Goal: Task Accomplishment & Management: Complete application form

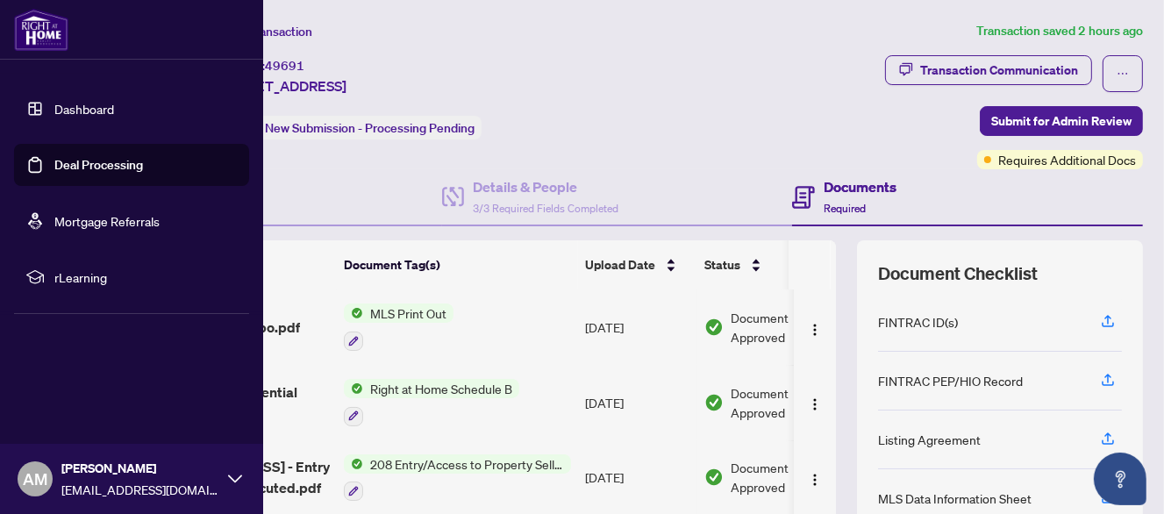
click at [67, 104] on link "Dashboard" at bounding box center [84, 109] width 60 height 16
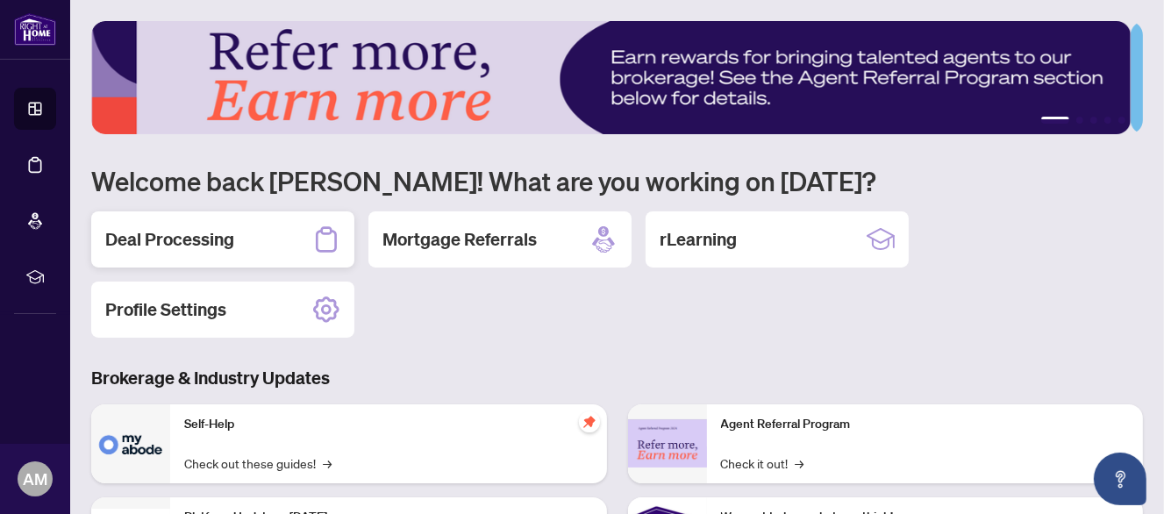
click at [203, 239] on h2 "Deal Processing" at bounding box center [169, 239] width 129 height 25
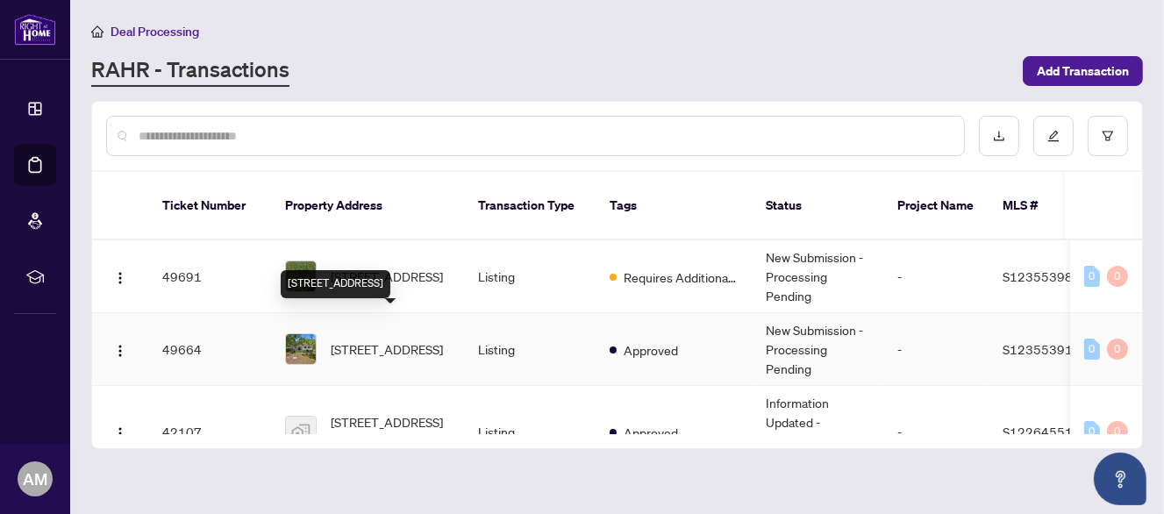
click at [380, 339] on span "[STREET_ADDRESS]" at bounding box center [387, 348] width 112 height 19
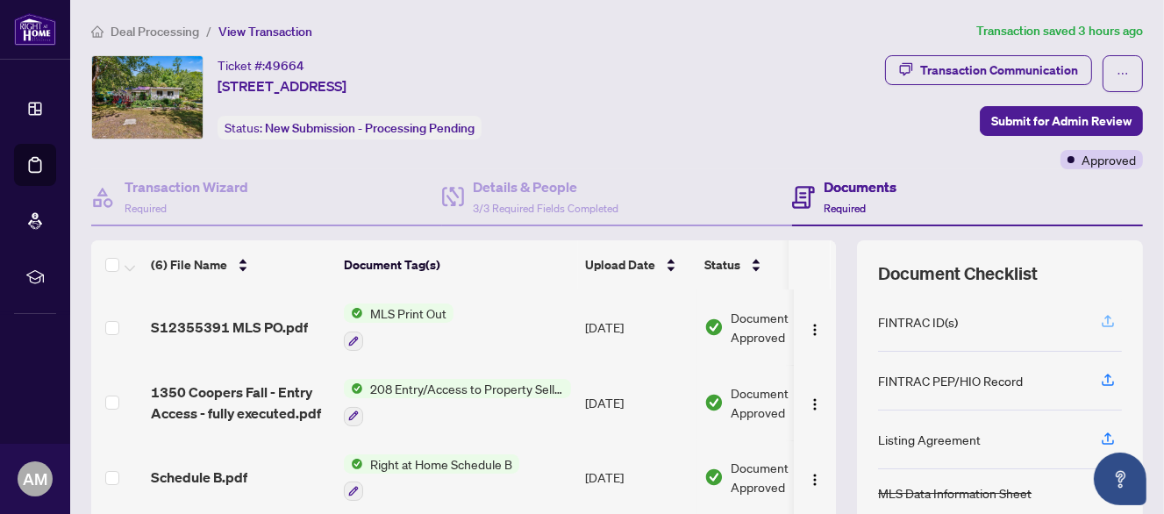
click at [1100, 321] on icon "button" at bounding box center [1108, 321] width 16 height 16
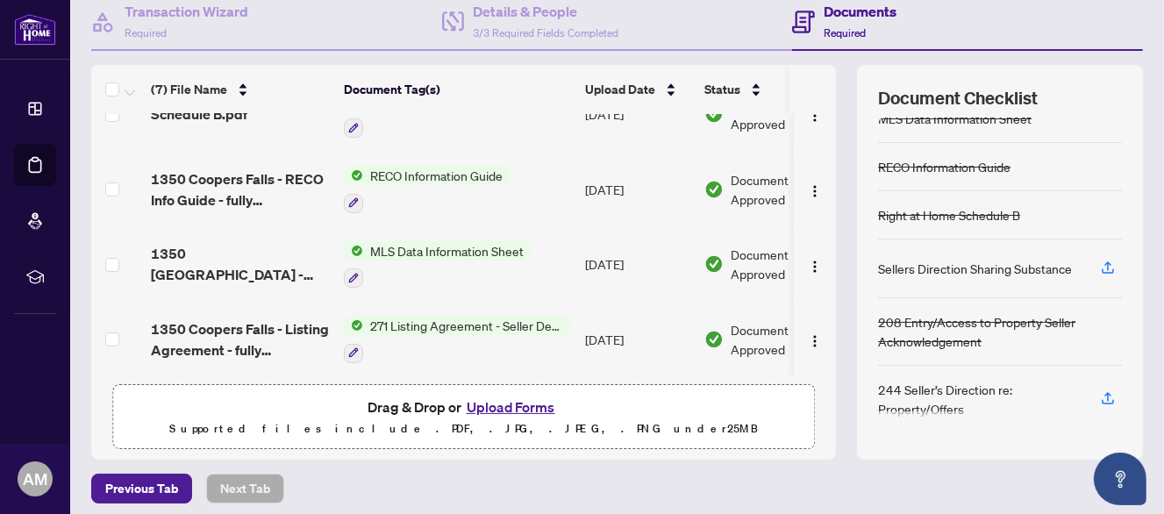
scroll to position [245, 0]
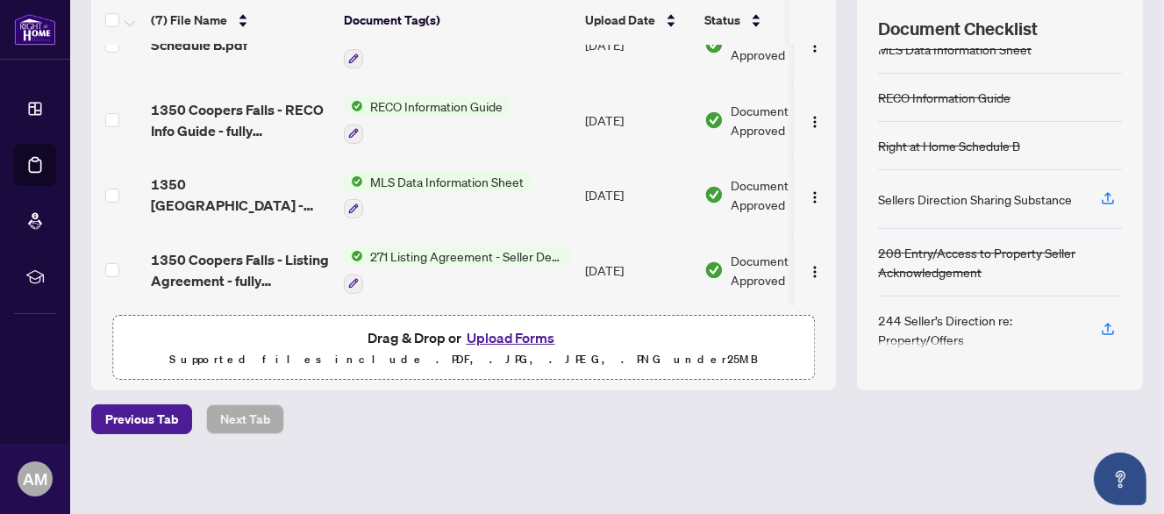
click at [368, 349] on p "Supported files include .PDF, .JPG, .JPEG, .PNG under 25 MB" at bounding box center [464, 359] width 680 height 21
click at [398, 351] on p "Supported files include .PDF, .JPG, .JPEG, .PNG under 25 MB" at bounding box center [464, 359] width 680 height 21
click at [496, 331] on button "Upload Forms" at bounding box center [510, 337] width 99 height 23
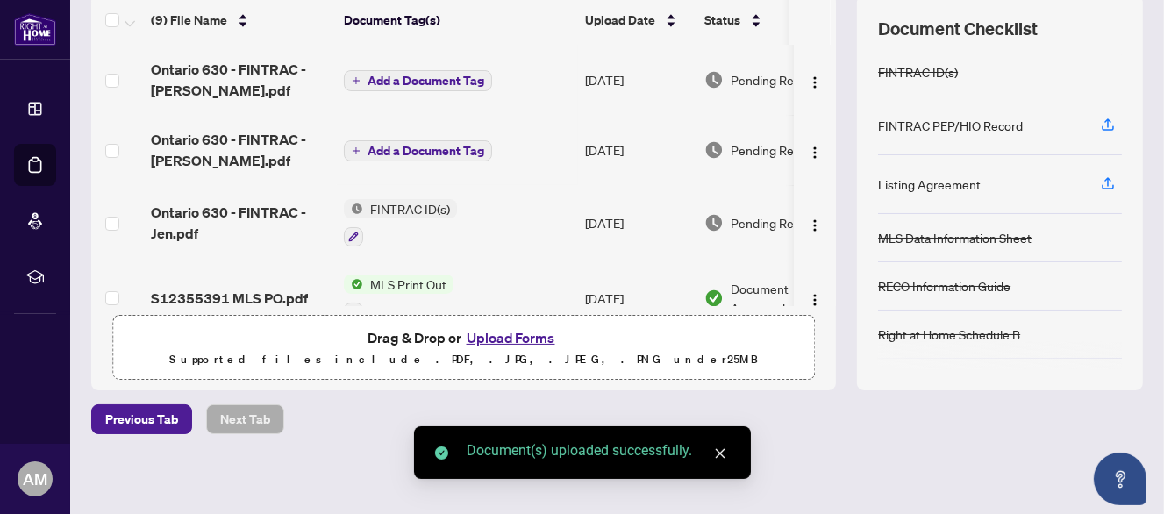
scroll to position [0, 0]
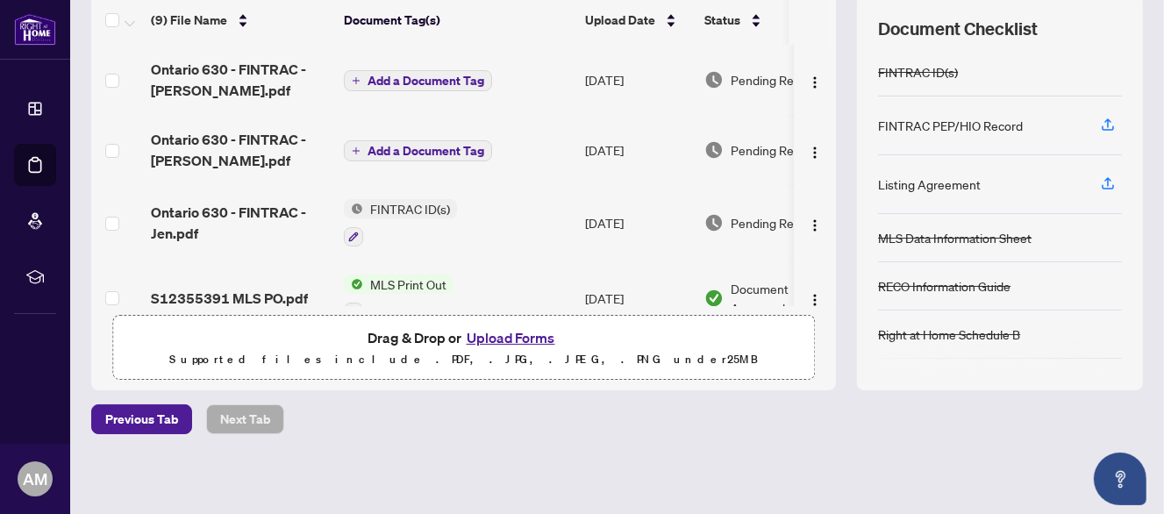
click at [409, 75] on span "Add a Document Tag" at bounding box center [426, 81] width 117 height 12
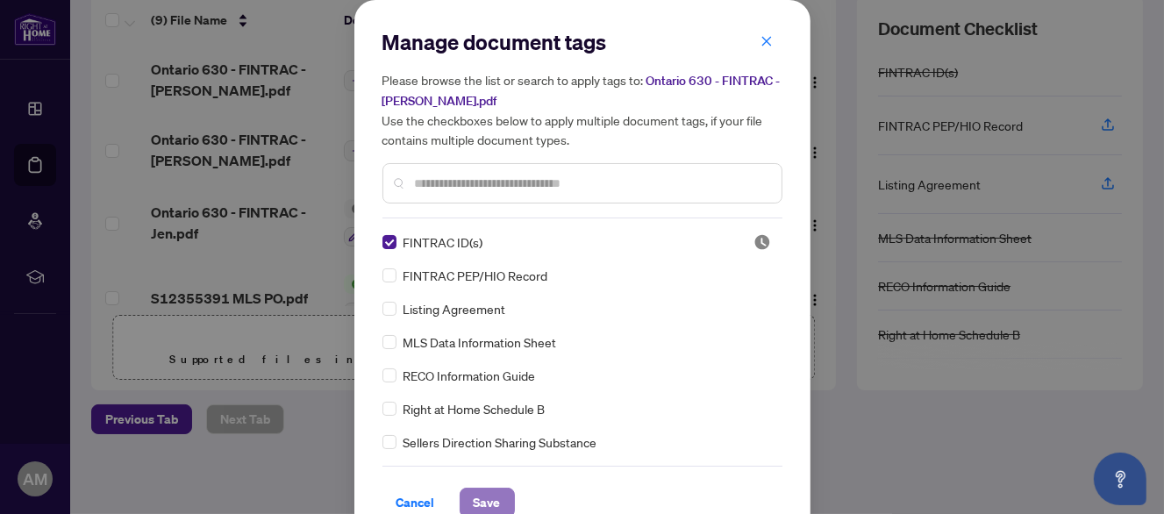
click at [475, 493] on span "Save" at bounding box center [487, 503] width 27 height 28
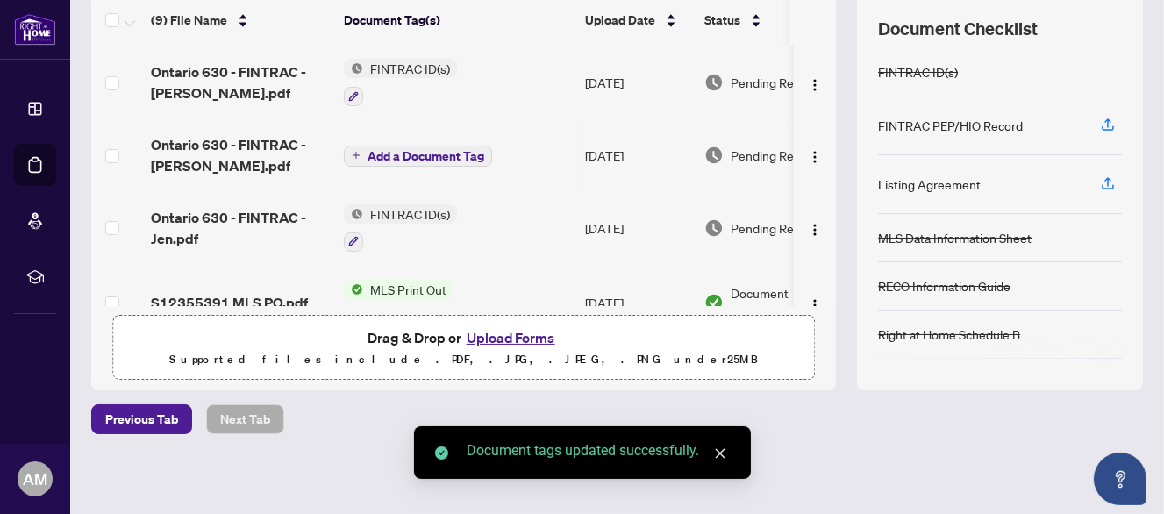
click at [354, 151] on icon "plus" at bounding box center [356, 155] width 9 height 9
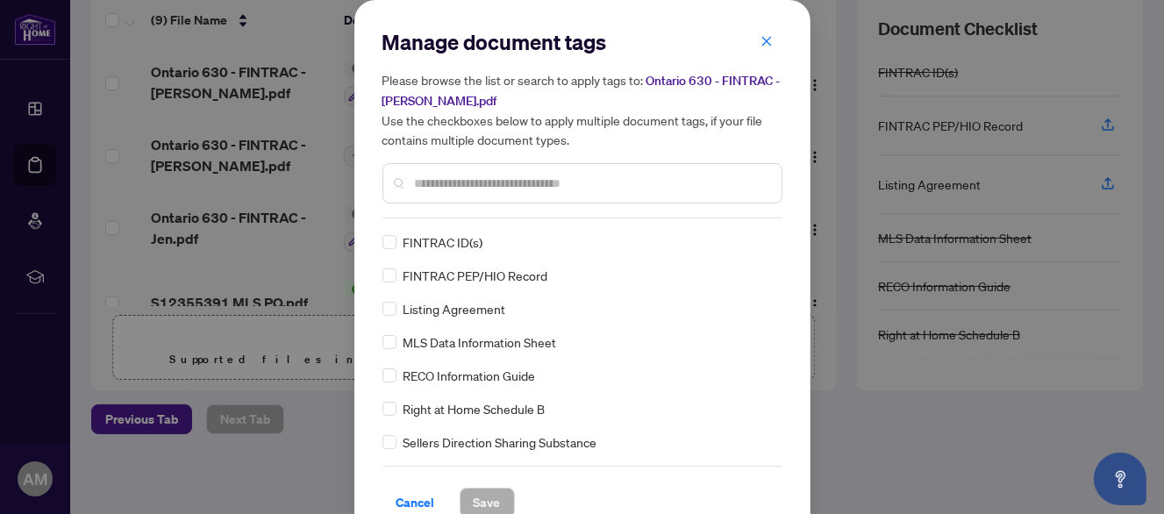
click at [407, 243] on span "FINTRAC ID(s)" at bounding box center [443, 241] width 80 height 19
click at [489, 500] on span "Save" at bounding box center [487, 503] width 27 height 28
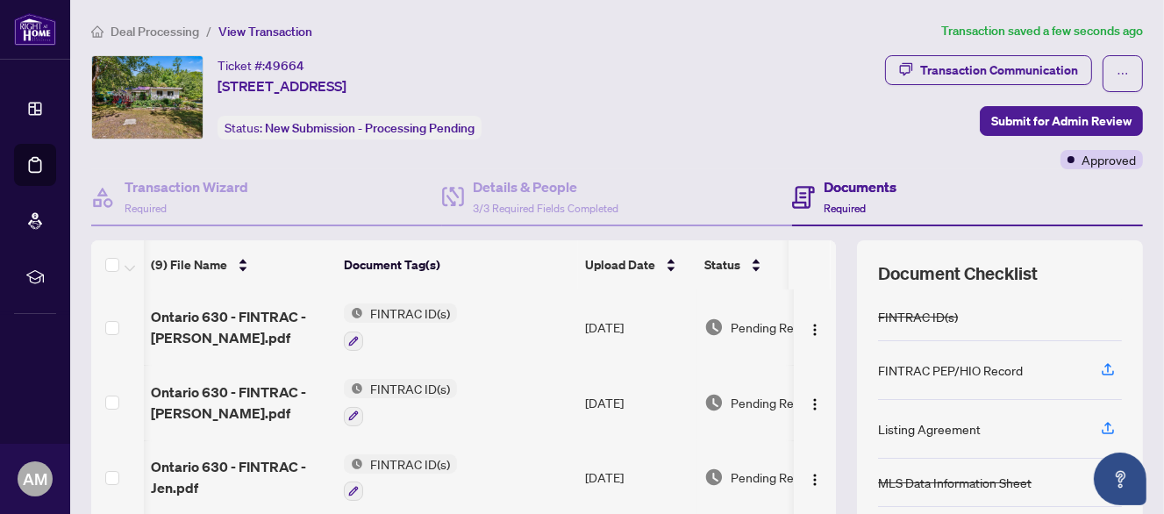
scroll to position [0, 69]
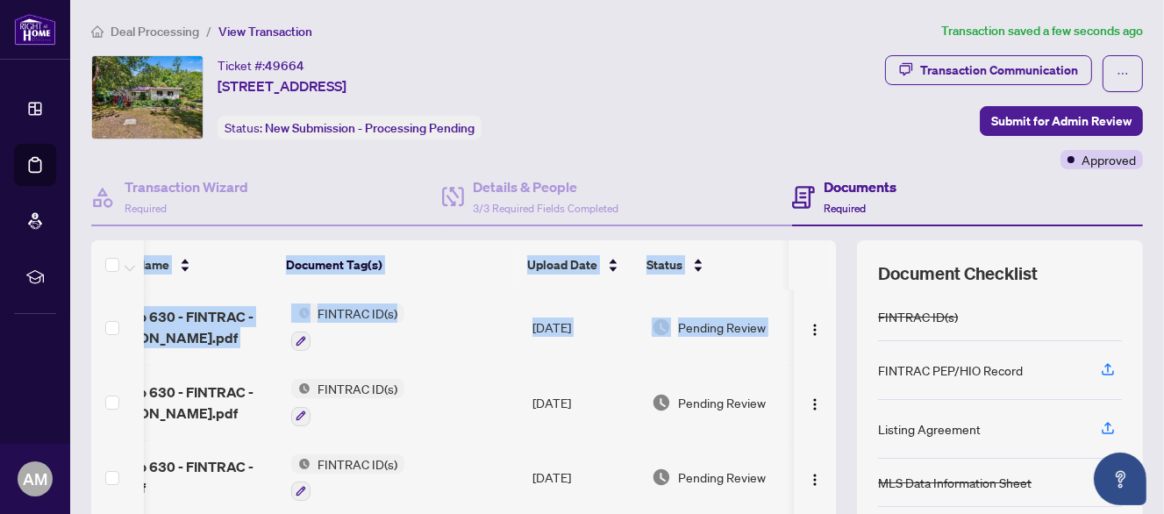
drag, startPoint x: 818, startPoint y: 328, endPoint x: 832, endPoint y: 274, distance: 56.4
click at [832, 274] on div "(9) File Name Document Tag(s) Upload Date Status Ontario 630 - FINTRAC - Amy.pd…" at bounding box center [617, 437] width 1052 height 395
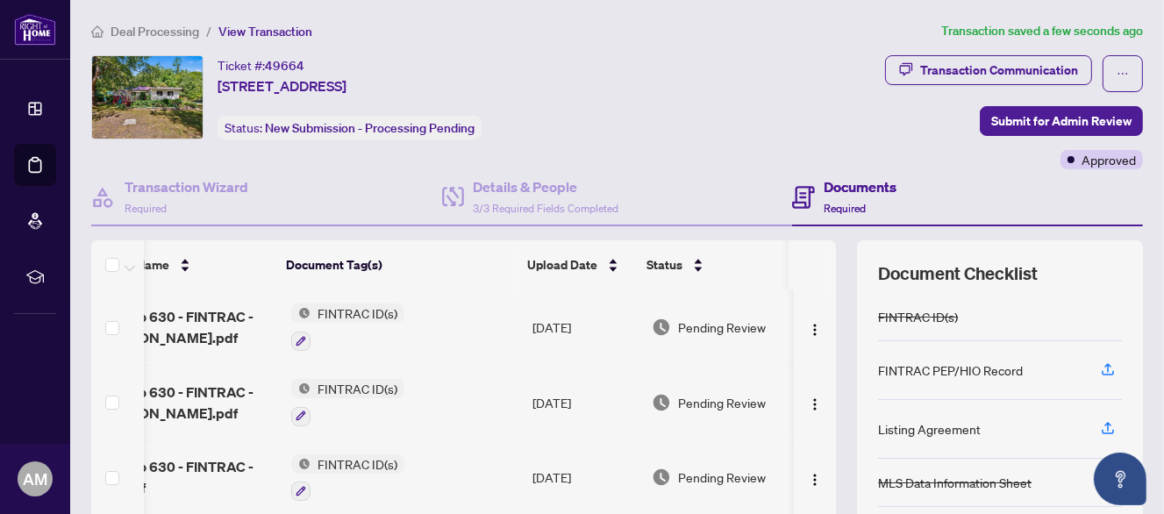
click at [832, 291] on div "(9) File Name Document Tag(s) Upload Date Status Ontario 630 - FINTRAC - Amy.pd…" at bounding box center [617, 437] width 1052 height 395
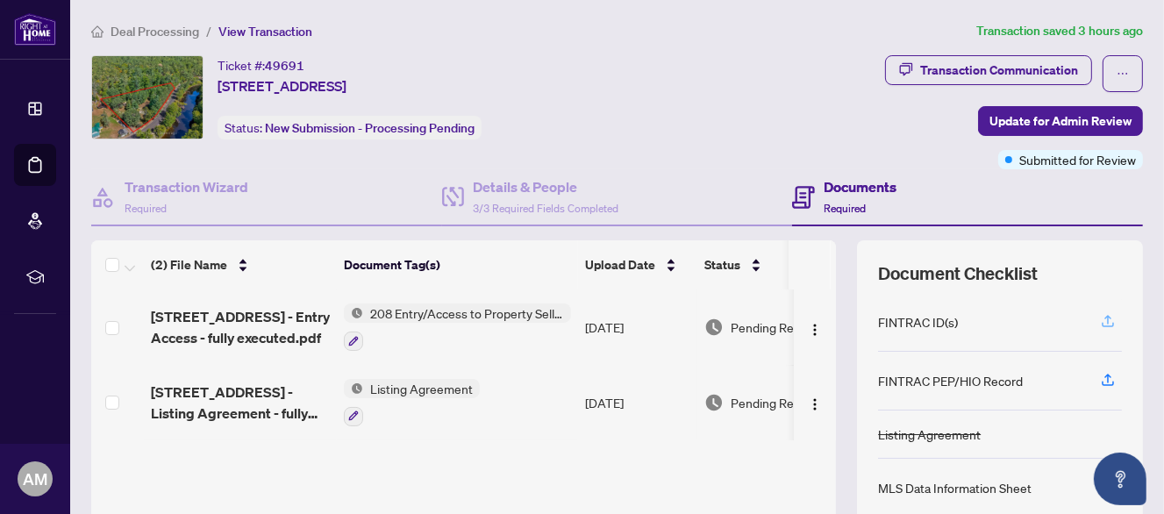
click at [1100, 318] on icon "button" at bounding box center [1108, 321] width 16 height 16
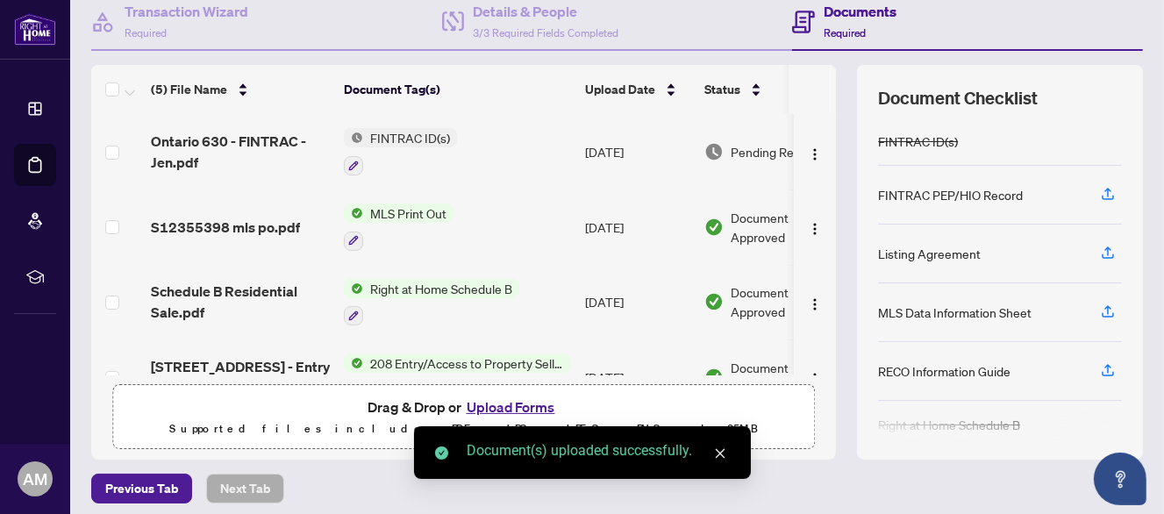
scroll to position [245, 0]
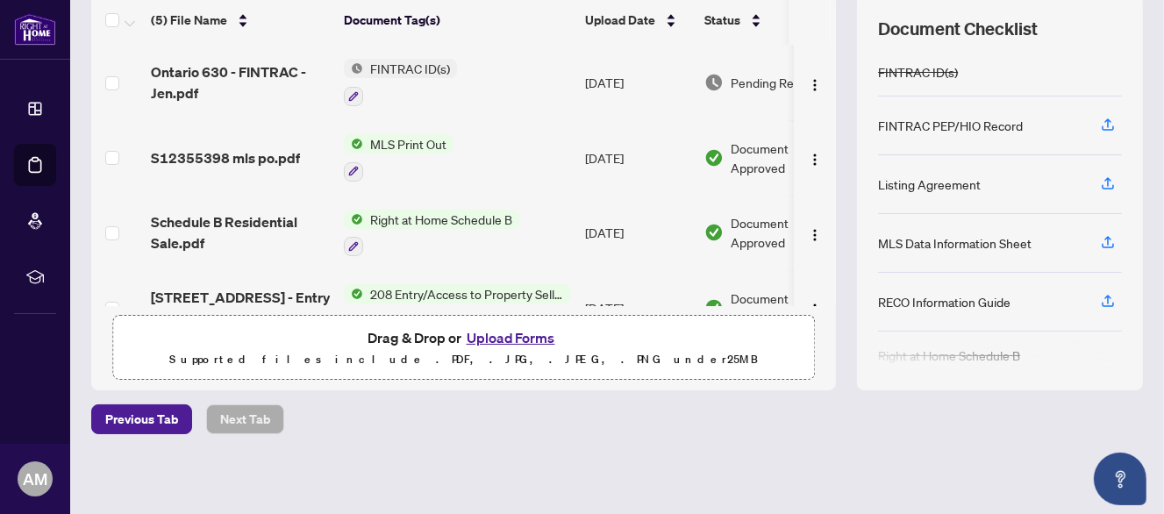
click at [495, 340] on button "Upload Forms" at bounding box center [510, 337] width 99 height 23
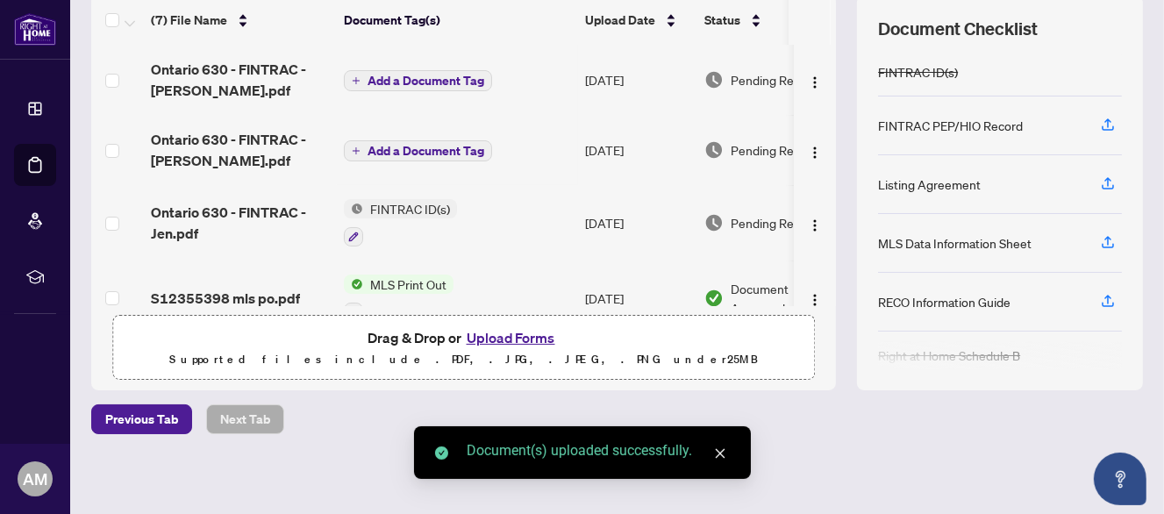
click at [385, 79] on span "Add a Document Tag" at bounding box center [426, 81] width 117 height 12
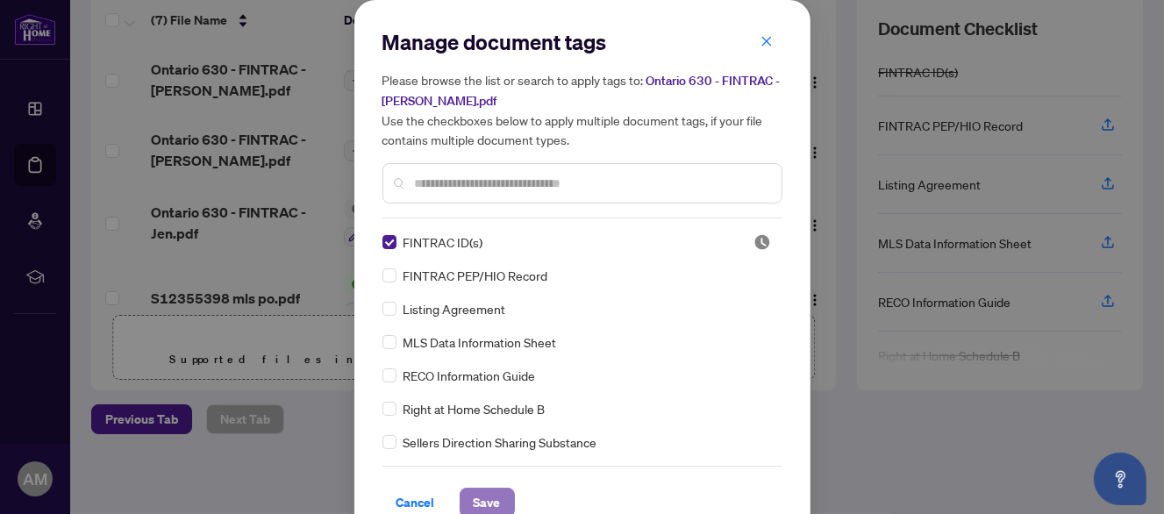
click at [484, 492] on span "Save" at bounding box center [487, 503] width 27 height 28
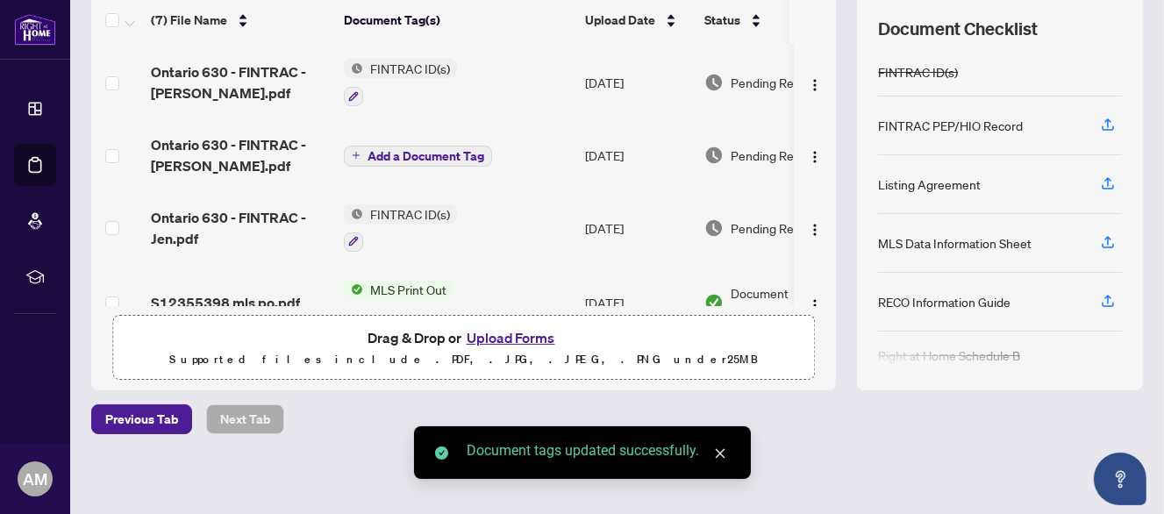
click at [356, 154] on icon "plus" at bounding box center [356, 155] width 1 height 7
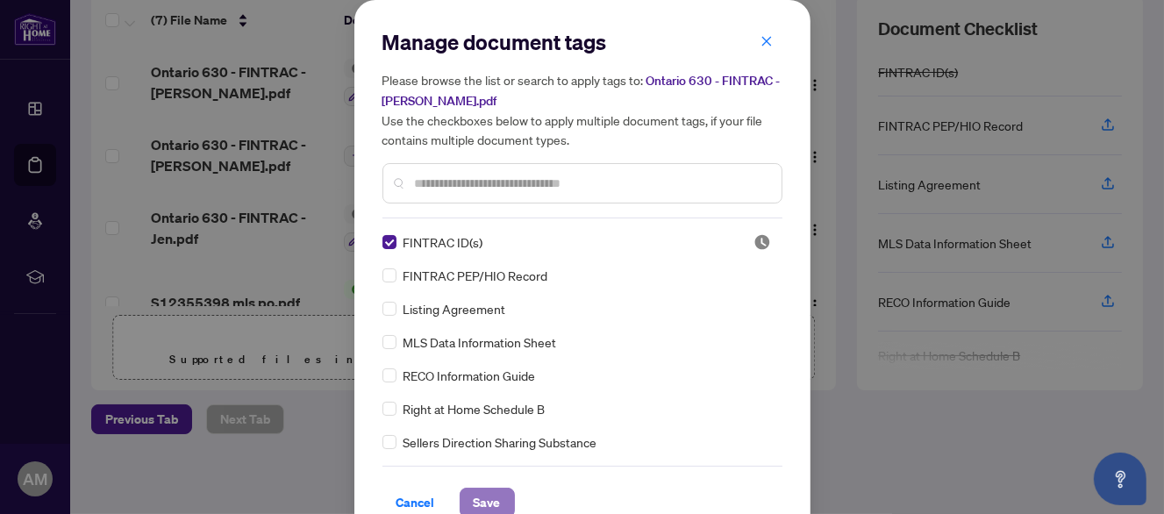
click at [474, 494] on span "Save" at bounding box center [487, 503] width 27 height 28
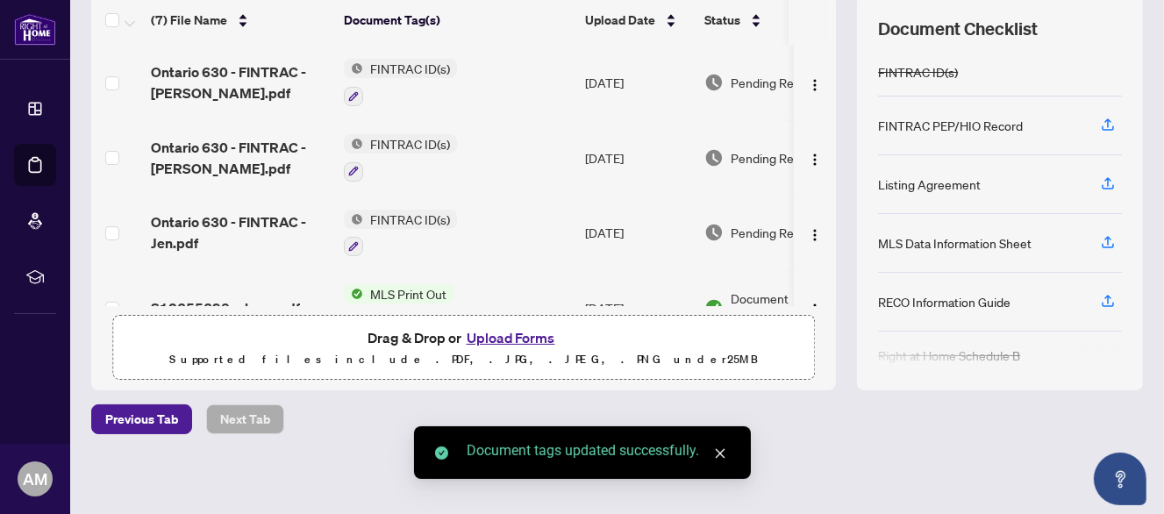
scroll to position [0, 0]
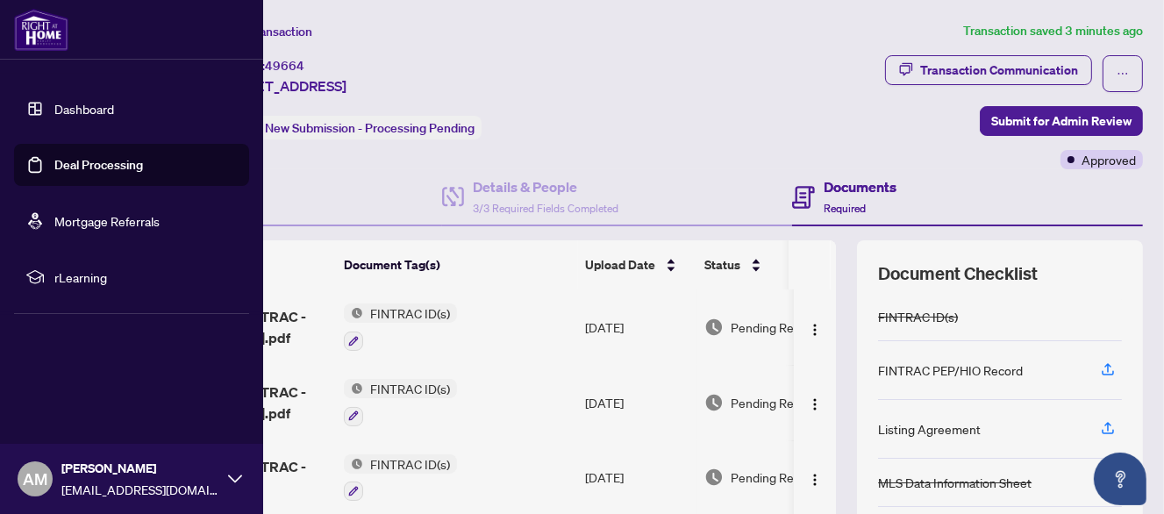
click at [97, 104] on link "Dashboard" at bounding box center [84, 109] width 60 height 16
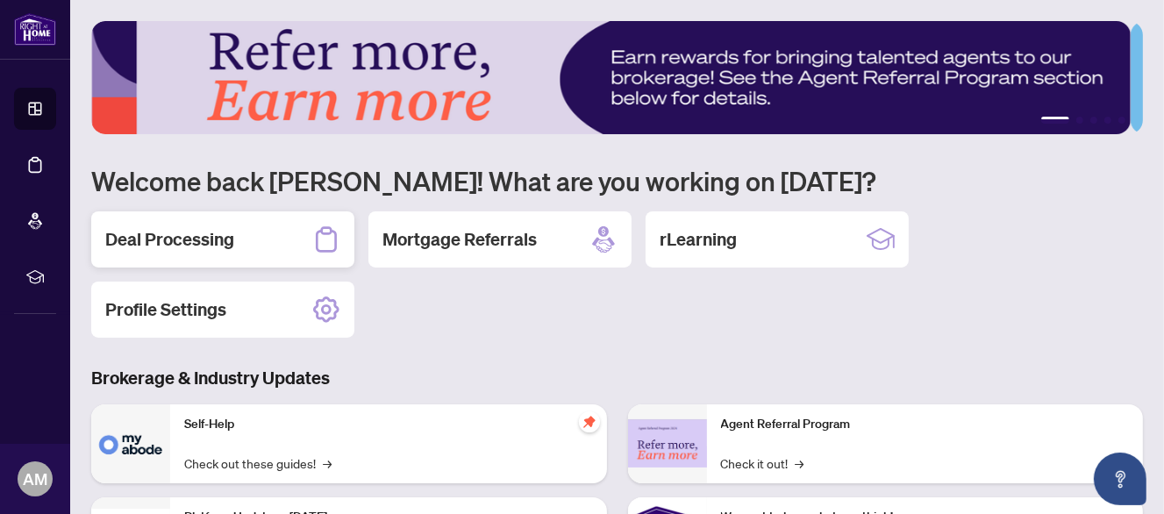
click at [177, 236] on h2 "Deal Processing" at bounding box center [169, 239] width 129 height 25
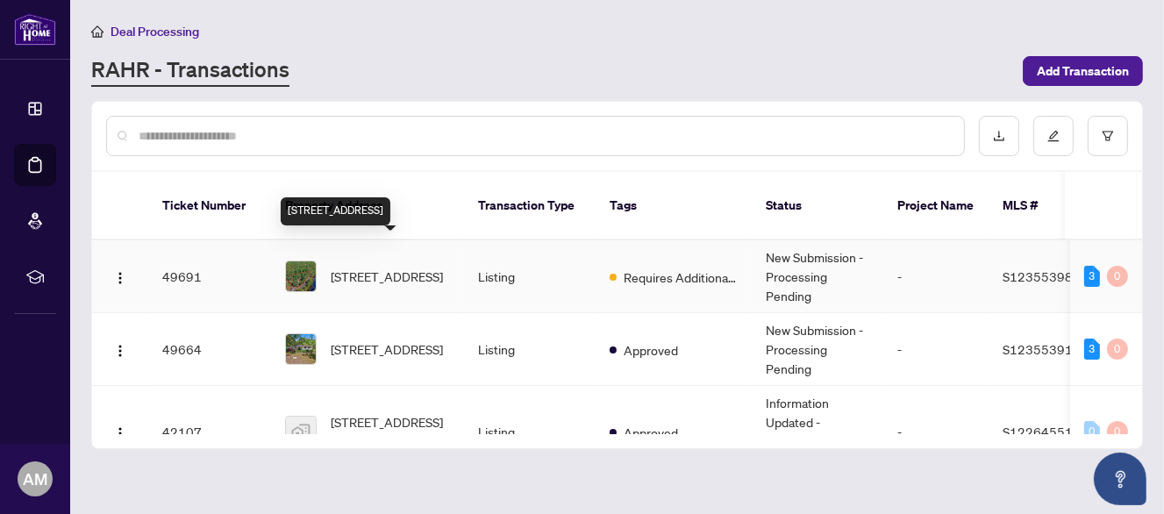
click at [374, 267] on span "[STREET_ADDRESS]" at bounding box center [387, 276] width 112 height 19
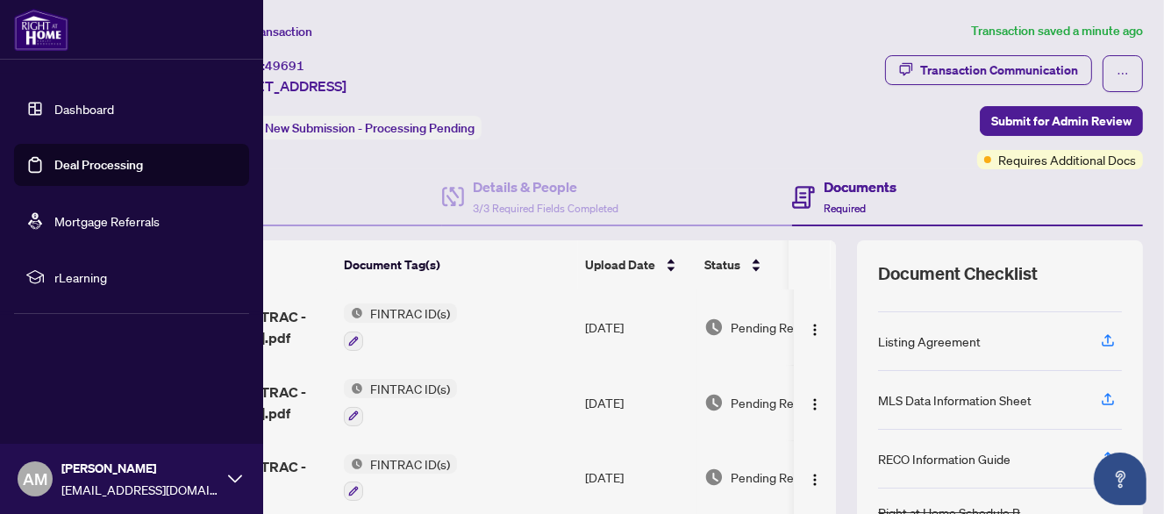
click at [77, 105] on link "Dashboard" at bounding box center [84, 109] width 60 height 16
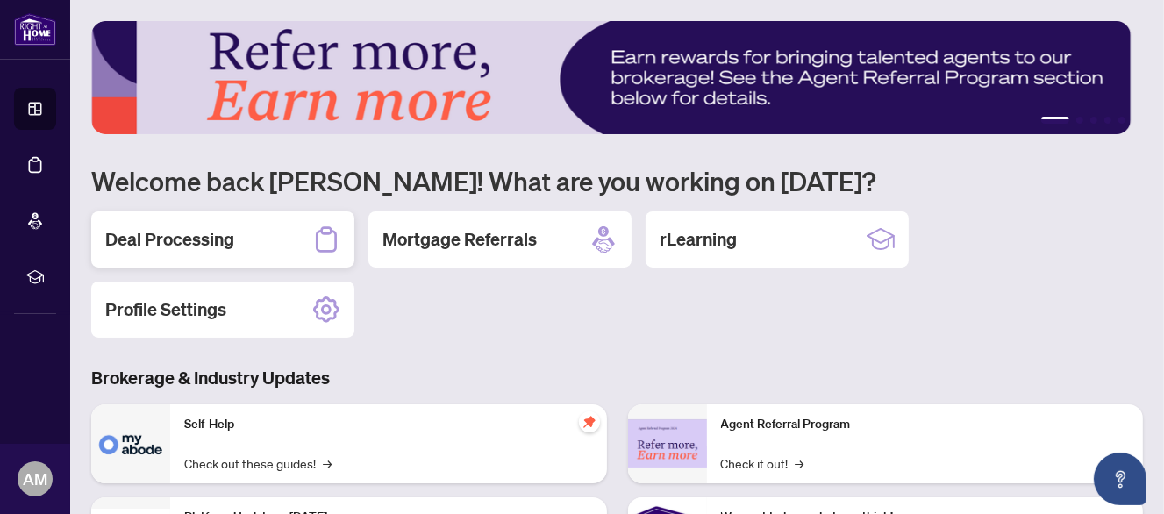
click at [204, 238] on h2 "Deal Processing" at bounding box center [169, 239] width 129 height 25
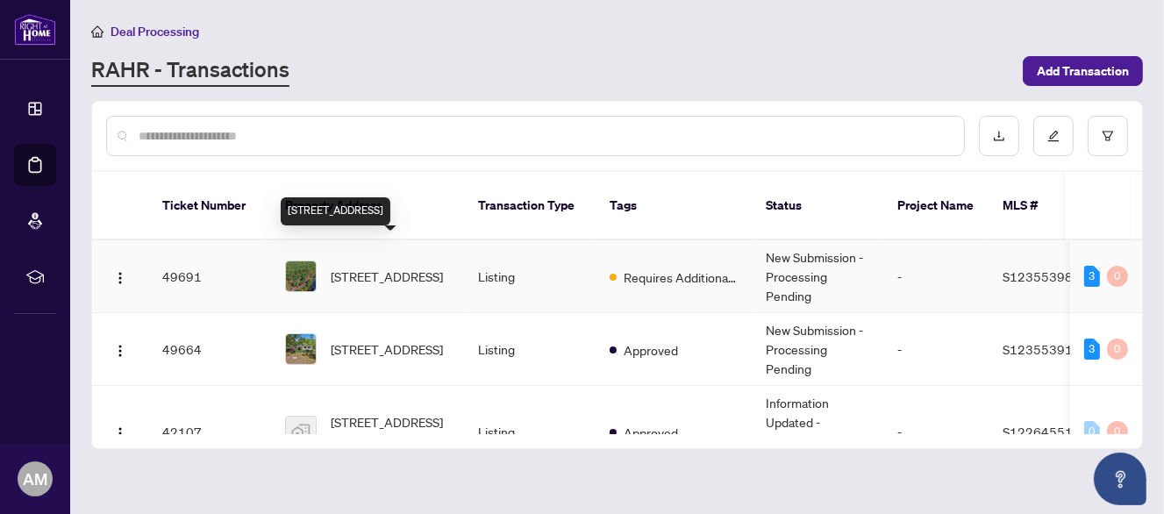
click at [376, 267] on span "[STREET_ADDRESS]" at bounding box center [387, 276] width 112 height 19
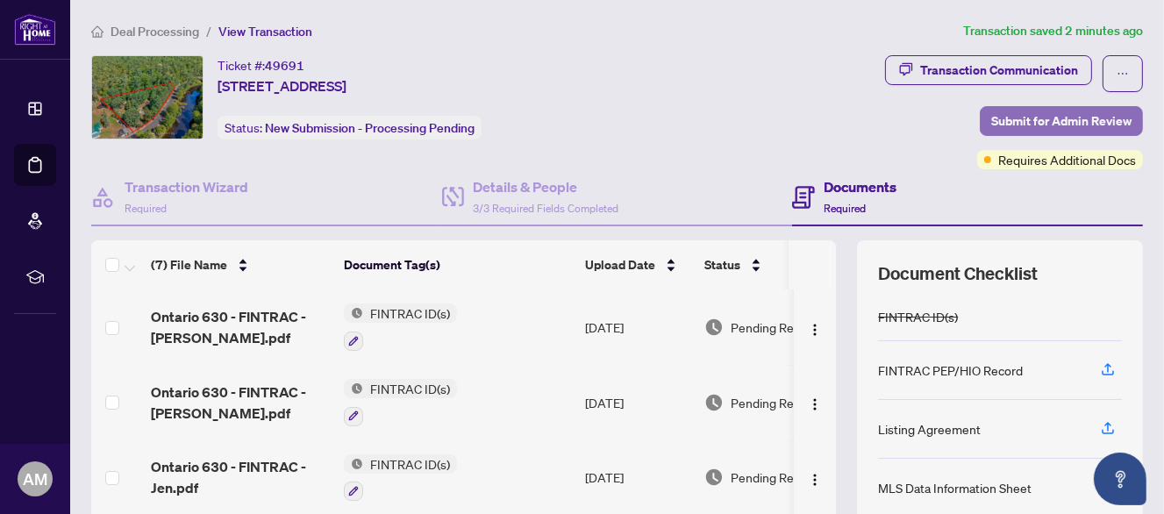
click at [1006, 118] on span "Submit for Admin Review" at bounding box center [1061, 121] width 140 height 28
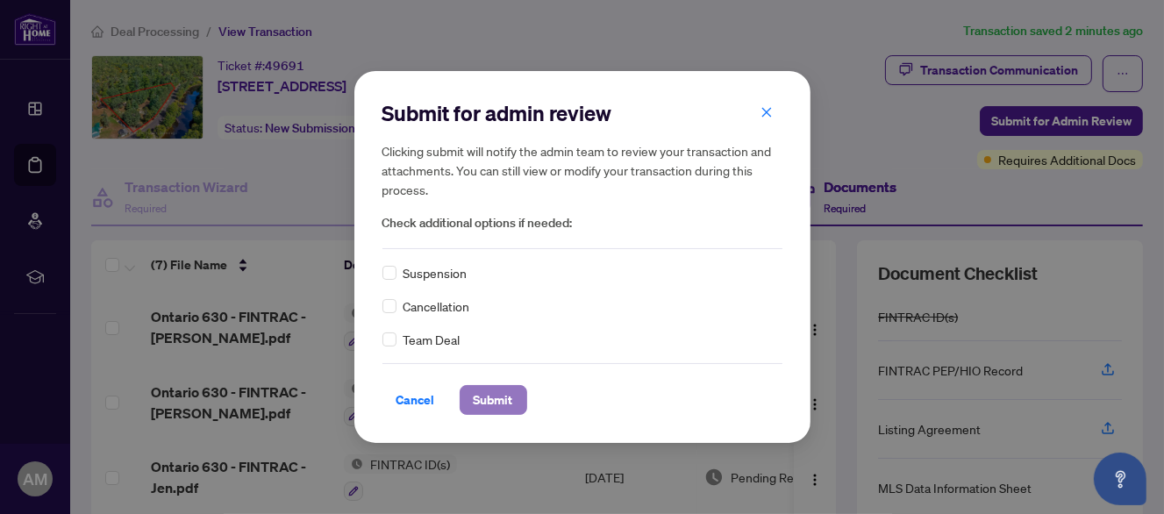
click at [497, 402] on span "Submit" at bounding box center [493, 400] width 39 height 28
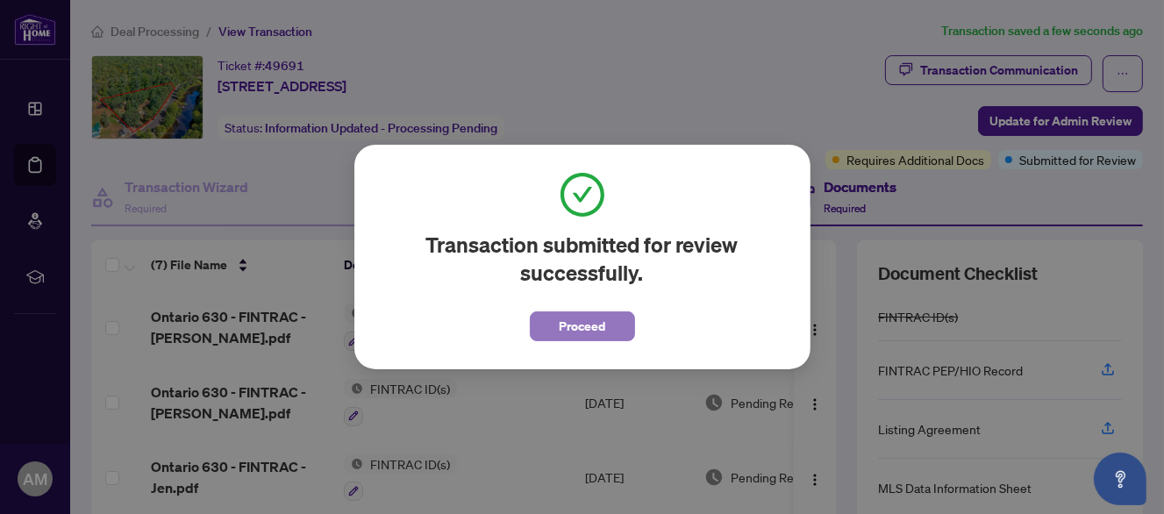
click at [569, 330] on span "Proceed" at bounding box center [582, 326] width 46 height 28
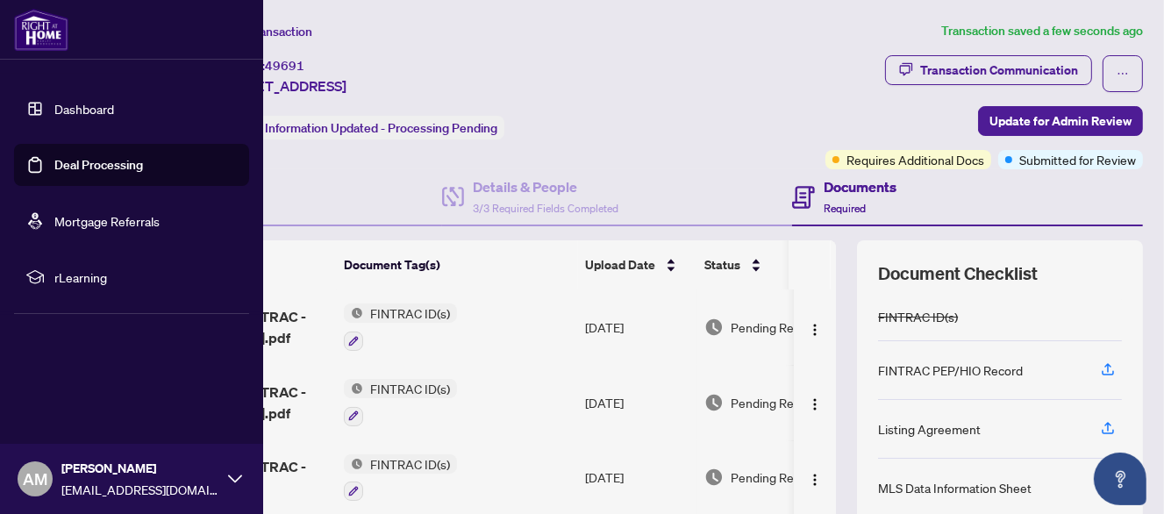
click at [54, 105] on link "Dashboard" at bounding box center [84, 109] width 60 height 16
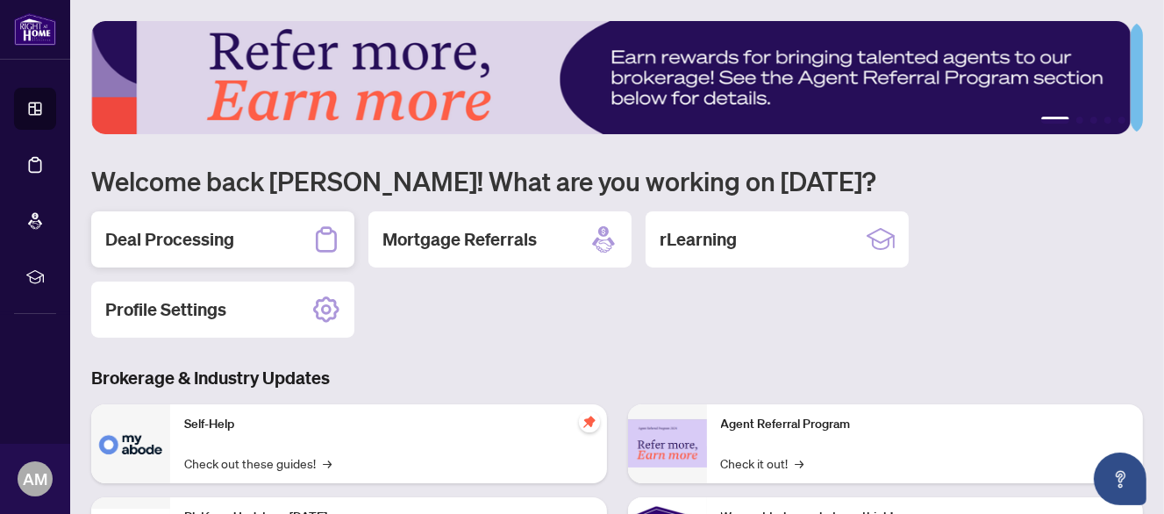
click at [195, 245] on h2 "Deal Processing" at bounding box center [169, 239] width 129 height 25
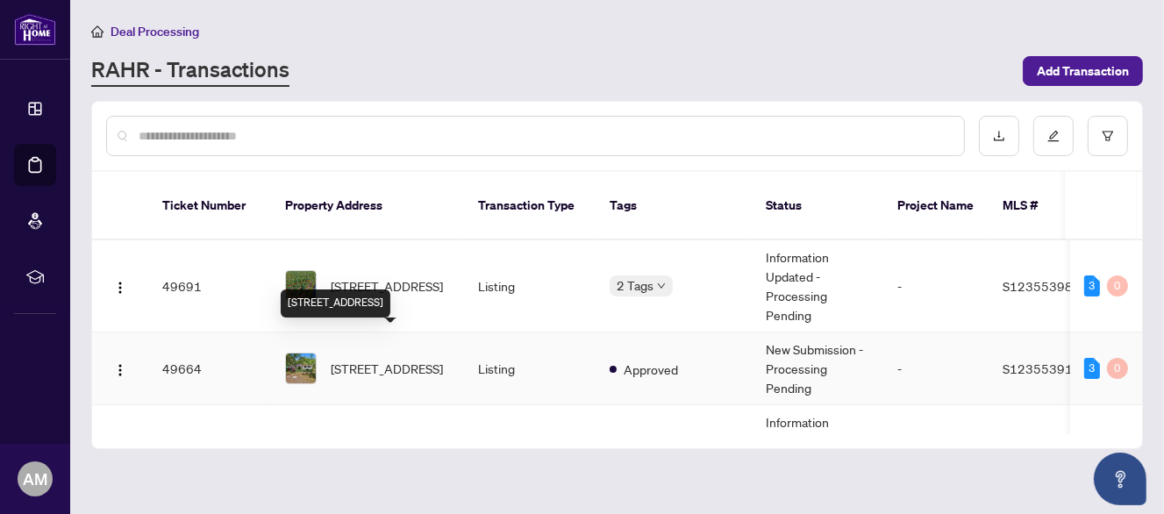
click at [385, 359] on span "[STREET_ADDRESS]" at bounding box center [387, 368] width 112 height 19
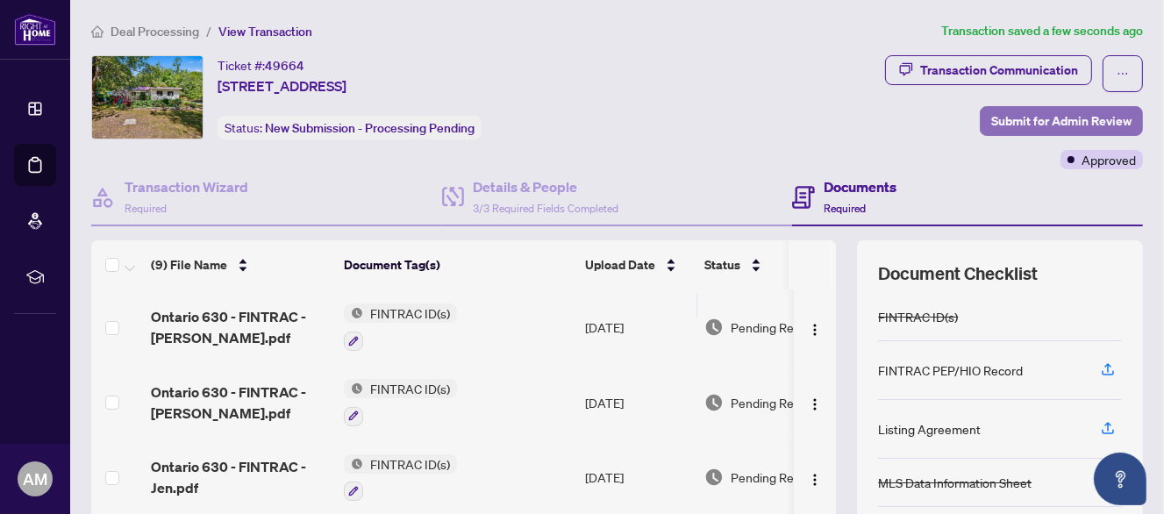
click at [1032, 121] on span "Submit for Admin Review" at bounding box center [1061, 121] width 140 height 28
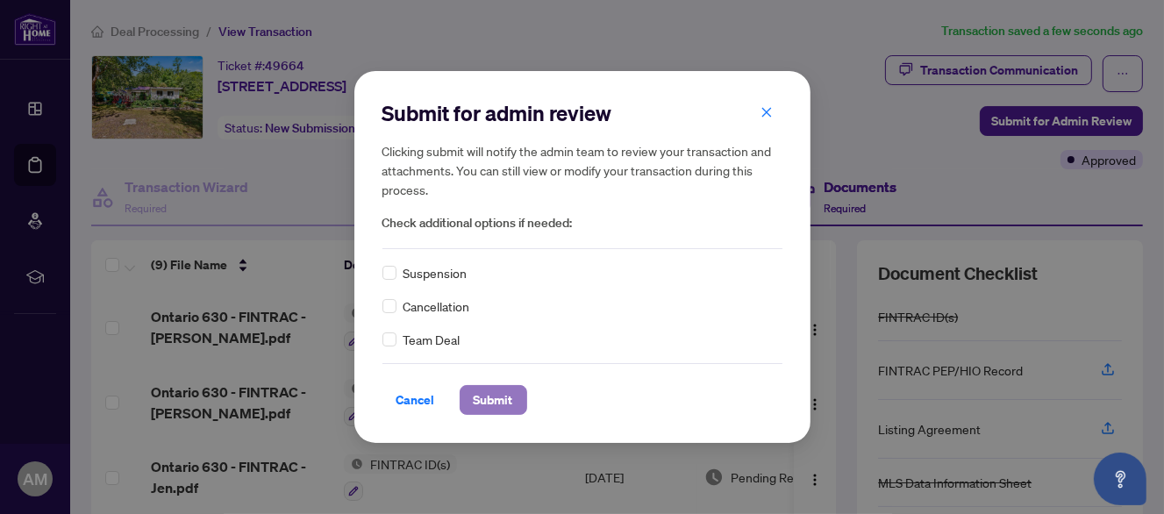
click at [483, 396] on span "Submit" at bounding box center [493, 400] width 39 height 28
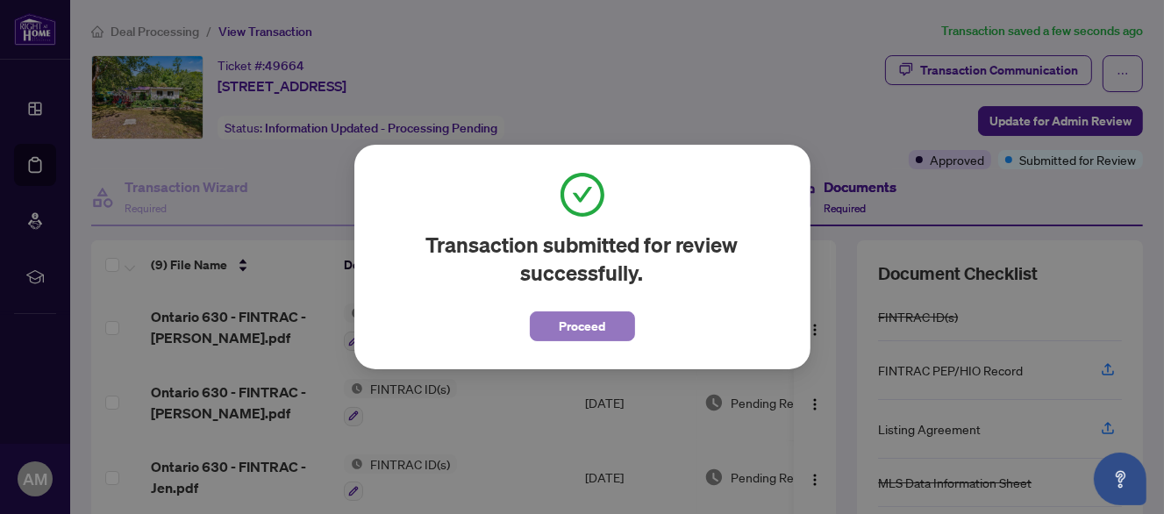
click at [581, 327] on span "Proceed" at bounding box center [582, 326] width 46 height 28
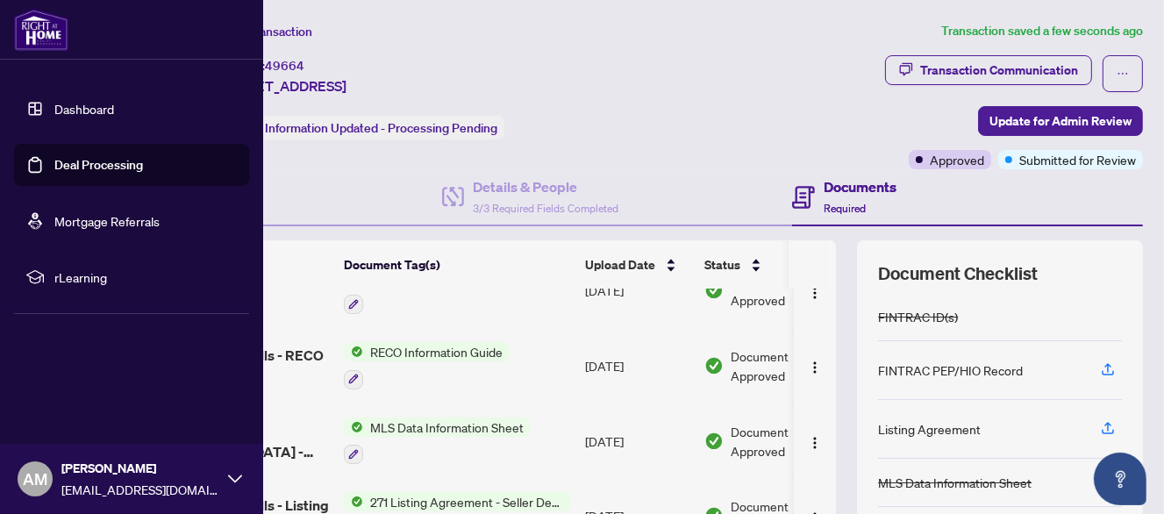
click at [54, 106] on link "Dashboard" at bounding box center [84, 109] width 60 height 16
